Goal: Task Accomplishment & Management: Manage account settings

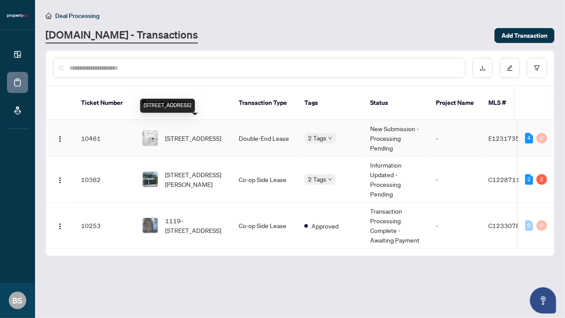
click at [177, 133] on span "[STREET_ADDRESS]" at bounding box center [193, 138] width 56 height 10
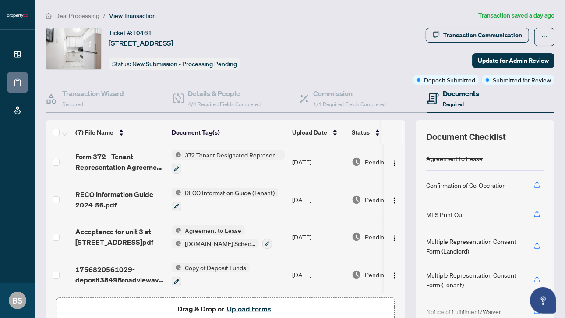
scroll to position [86, 0]
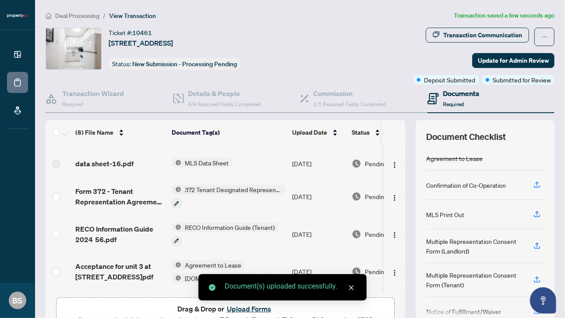
click at [348, 35] on div "Transaction Communication Update for Admin Review Deposit Submitted Submitted f…" at bounding box center [442, 56] width 230 height 57
click at [513, 61] on span "Update for Admin Review" at bounding box center [513, 60] width 71 height 14
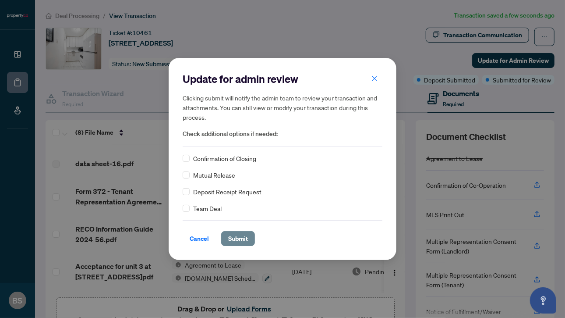
click at [228, 235] on span "Submit" at bounding box center [238, 238] width 20 height 14
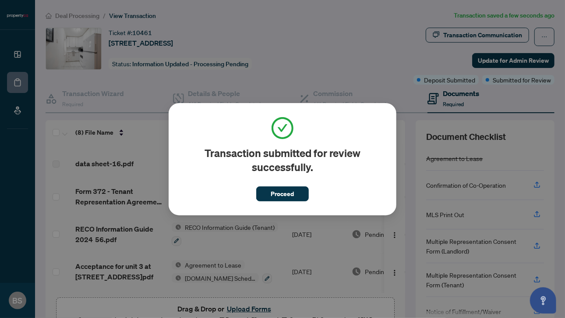
click at [283, 195] on span "Proceed" at bounding box center [282, 194] width 23 height 14
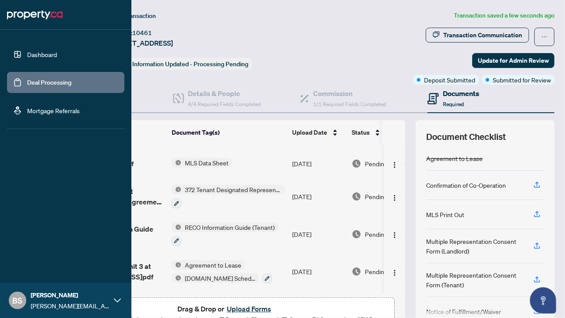
click at [27, 83] on link "Deal Processing" at bounding box center [49, 82] width 44 height 8
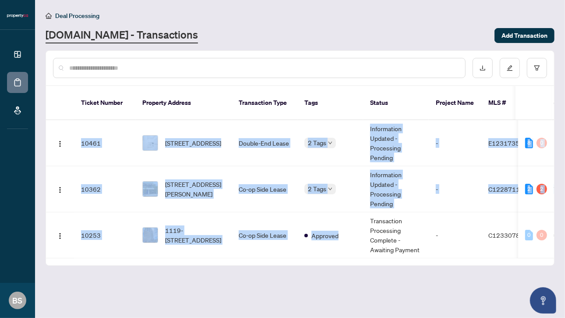
drag, startPoint x: 328, startPoint y: 246, endPoint x: 377, endPoint y: 247, distance: 49.1
click at [377, 247] on div "10461 [STREET_ADDRESS] Double-End Lease 2 Tags Information Updated - Processing…" at bounding box center [300, 189] width 508 height 138
click at [390, 280] on main "Deal Processing [DOMAIN_NAME] - Transactions Add Transaction Ticket Number Prop…" at bounding box center [300, 159] width 530 height 318
click at [542, 184] on div "2" at bounding box center [542, 189] width 11 height 11
